Goal: Go to known website: Access a specific website the user already knows

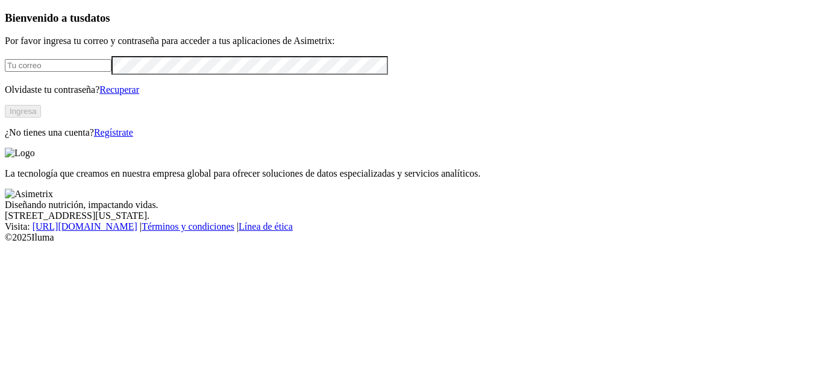
type input "[PERSON_NAME][EMAIL_ADDRESS][DOMAIN_NAME]"
click at [41, 117] on button "Ingresa" at bounding box center [23, 111] width 36 height 13
